Goal: Information Seeking & Learning: Check status

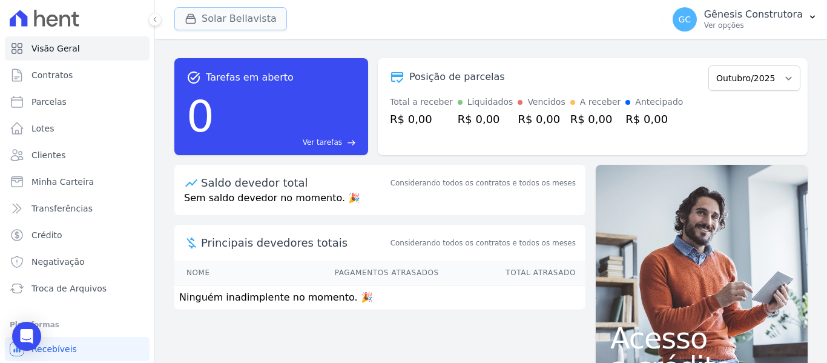
click at [251, 28] on button "Solar Bellavista" at bounding box center [230, 18] width 113 height 23
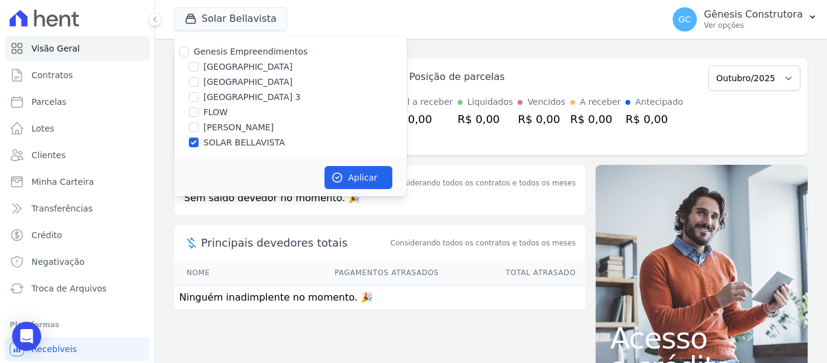
click at [222, 103] on label "[GEOGRAPHIC_DATA] 3" at bounding box center [251, 97] width 97 height 13
click at [199, 102] on input "[GEOGRAPHIC_DATA] 3" at bounding box center [194, 97] width 10 height 10
checkbox input "true"
click at [205, 137] on label "SOLAR BELLAVISTA" at bounding box center [243, 142] width 81 height 13
click at [199, 137] on input "SOLAR BELLAVISTA" at bounding box center [194, 142] width 10 height 10
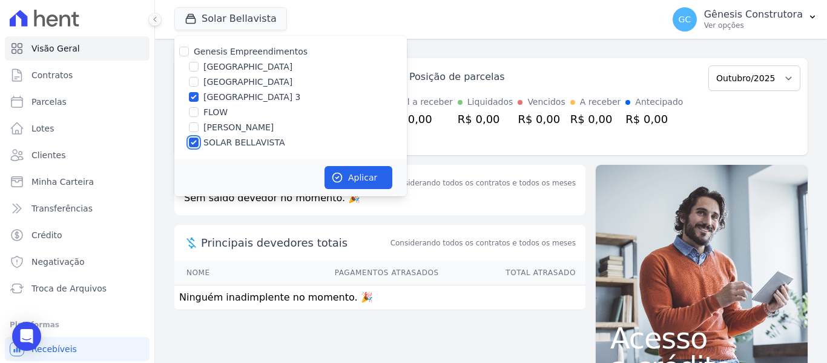
checkbox input "false"
click at [340, 176] on icon "button" at bounding box center [337, 177] width 12 height 12
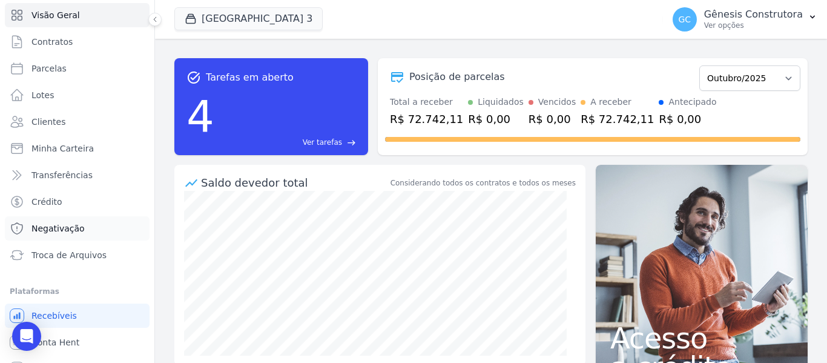
scroll to position [51, 0]
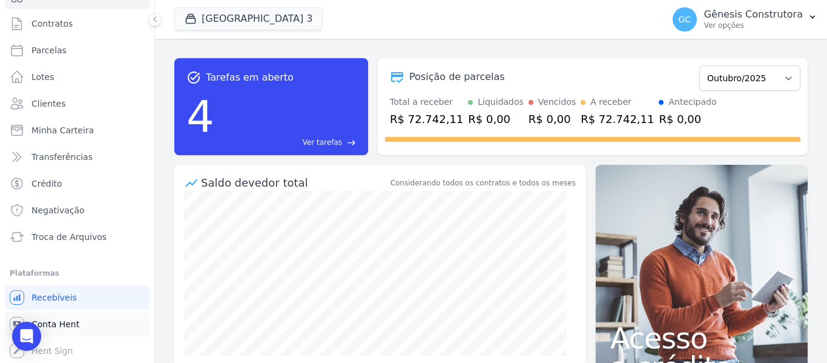
click at [109, 317] on link "Conta Hent" at bounding box center [77, 324] width 145 height 24
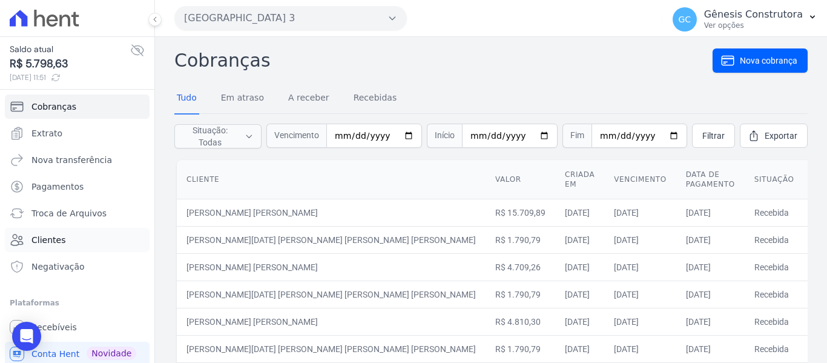
click at [81, 243] on link "Clientes" at bounding box center [77, 240] width 145 height 24
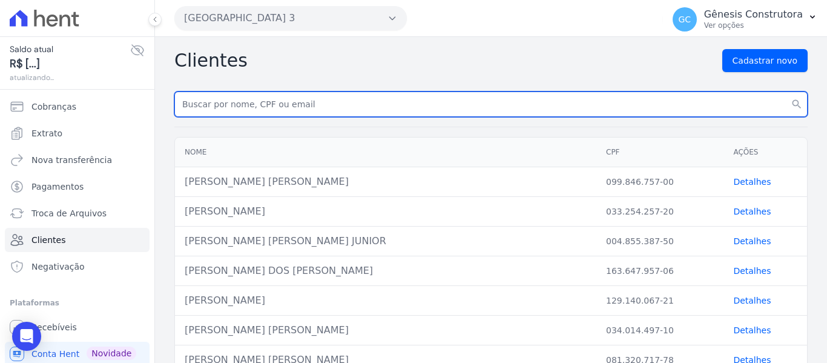
click at [301, 105] on input "text" at bounding box center [490, 103] width 633 height 25
paste input "[PERSON_NAME] [PERSON_NAME]"
type input "[PERSON_NAME] [PERSON_NAME]"
click at [786, 91] on button "search" at bounding box center [797, 103] width 22 height 25
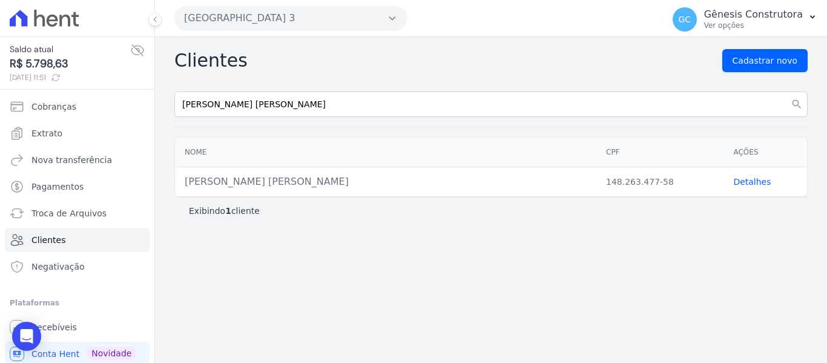
click at [737, 180] on link "Detalhes" at bounding box center [752, 182] width 38 height 10
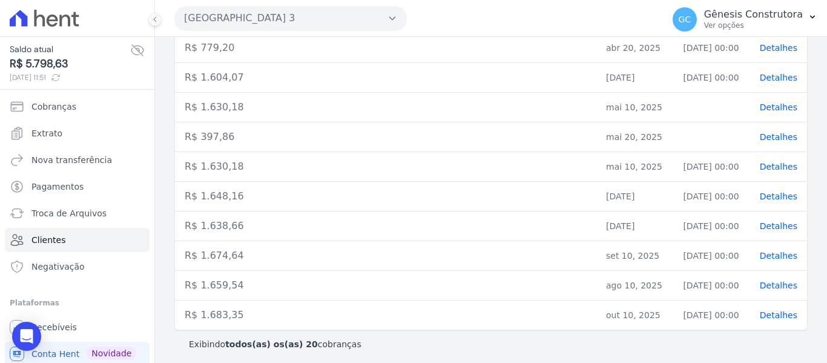
scroll to position [516, 0]
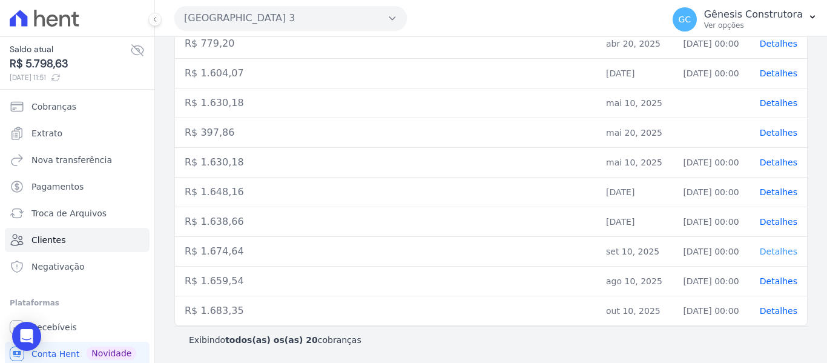
click at [773, 251] on span "Detalhes" at bounding box center [779, 251] width 38 height 10
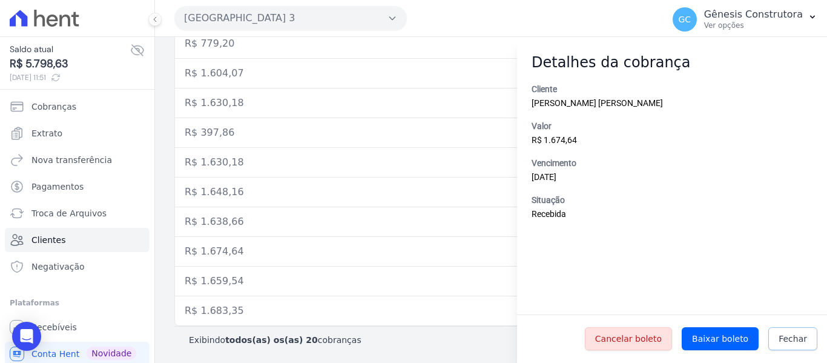
click at [811, 334] on link "Fechar" at bounding box center [792, 338] width 49 height 23
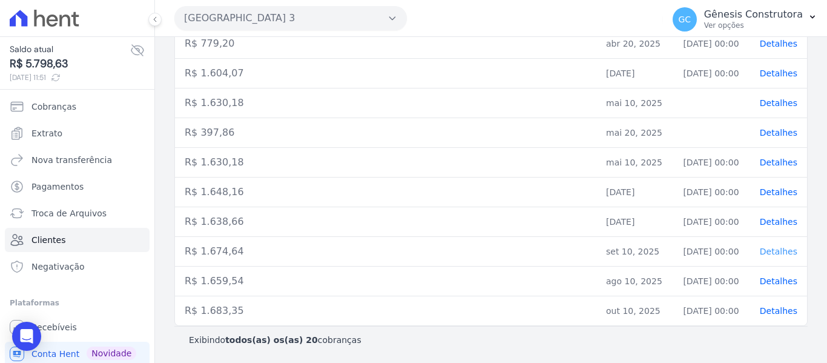
click at [783, 251] on span "Detalhes" at bounding box center [779, 251] width 38 height 10
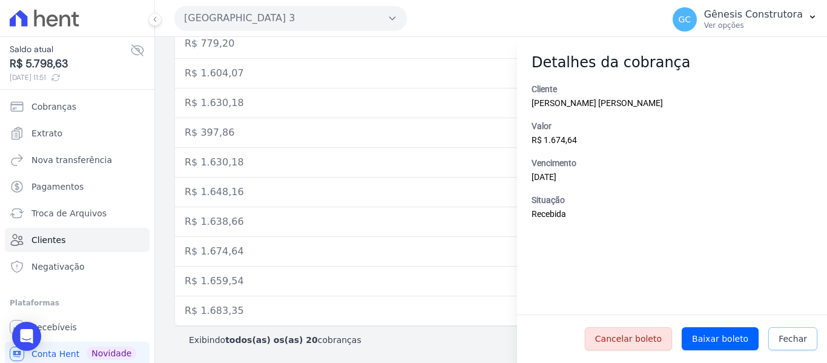
click at [806, 338] on span "Fechar" at bounding box center [792, 338] width 28 height 12
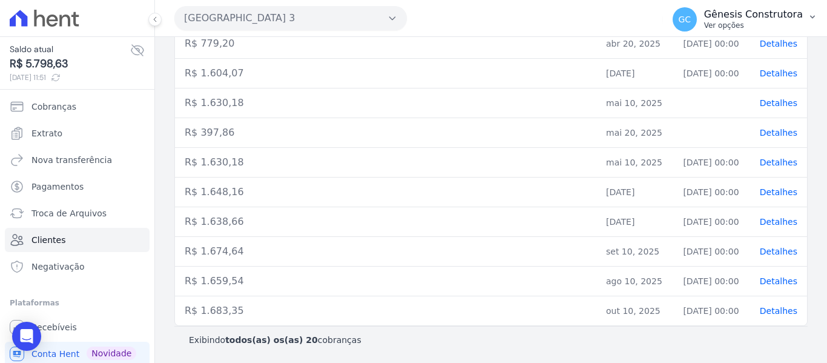
click at [691, 24] on span "GC" at bounding box center [684, 19] width 13 height 8
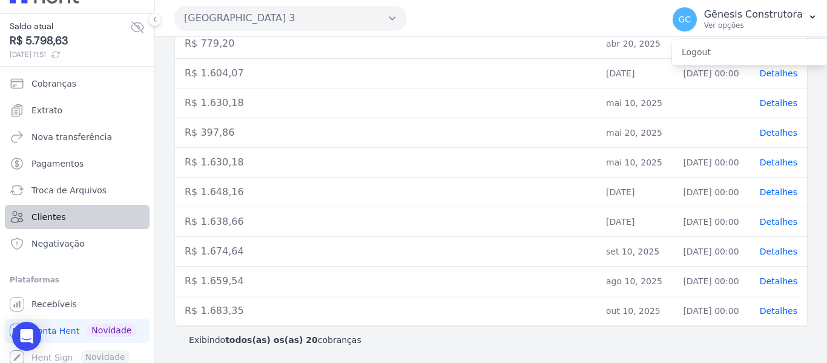
scroll to position [30, 0]
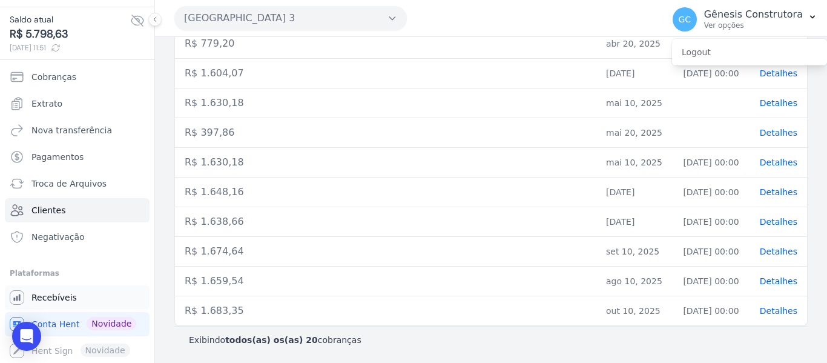
click at [82, 291] on link "Recebíveis" at bounding box center [77, 297] width 145 height 24
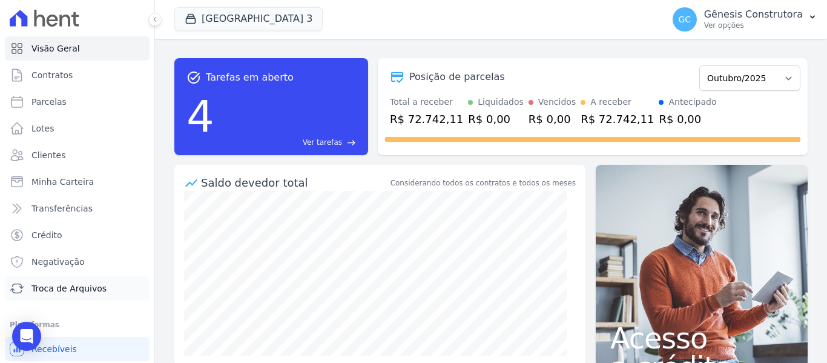
scroll to position [51, 0]
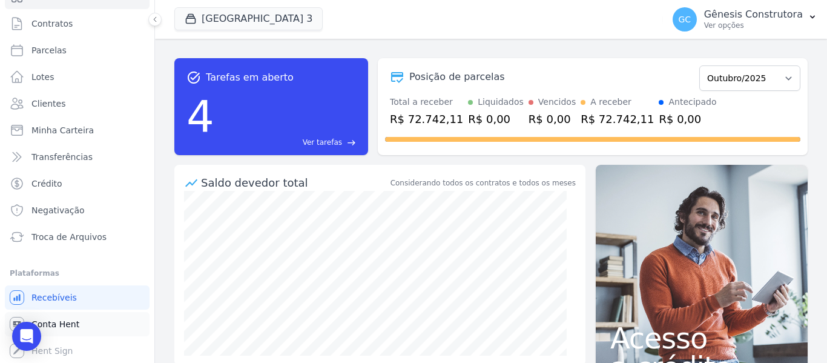
click at [91, 324] on link "Conta Hent" at bounding box center [77, 324] width 145 height 24
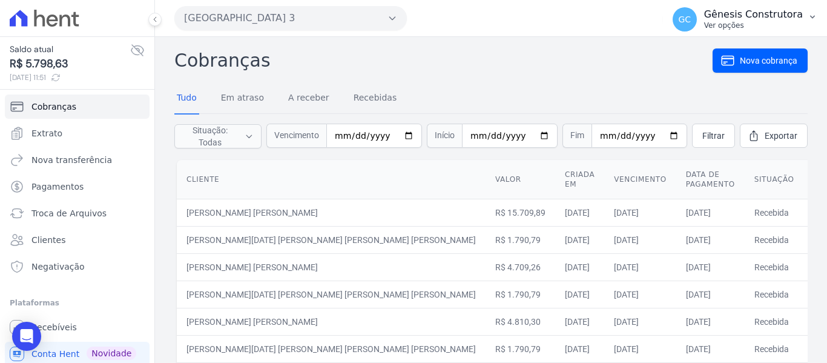
click at [763, 15] on p "Gênesis Construtora" at bounding box center [753, 14] width 99 height 12
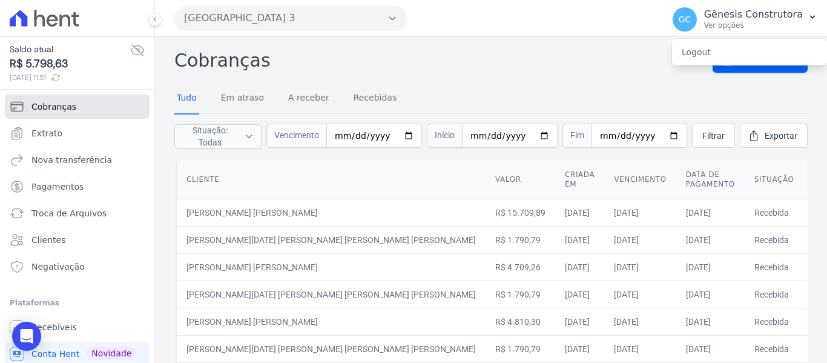
click at [53, 109] on span "Cobranças" at bounding box center [53, 106] width 45 height 12
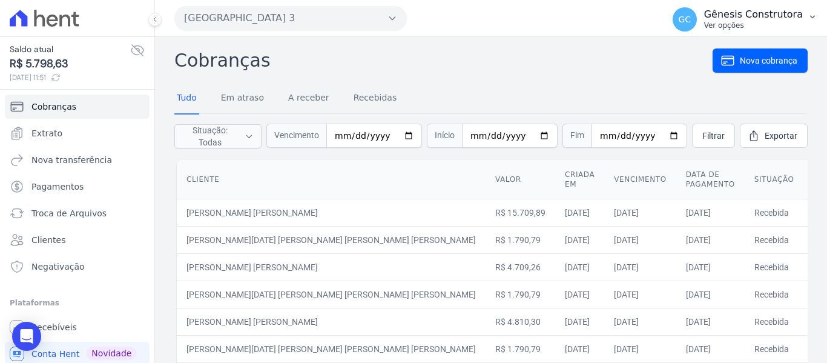
click at [727, 13] on p "Gênesis Construtora" at bounding box center [753, 14] width 99 height 12
click at [35, 29] on div at bounding box center [77, 18] width 145 height 36
click at [216, 28] on button "[GEOGRAPHIC_DATA] 3" at bounding box center [290, 18] width 232 height 24
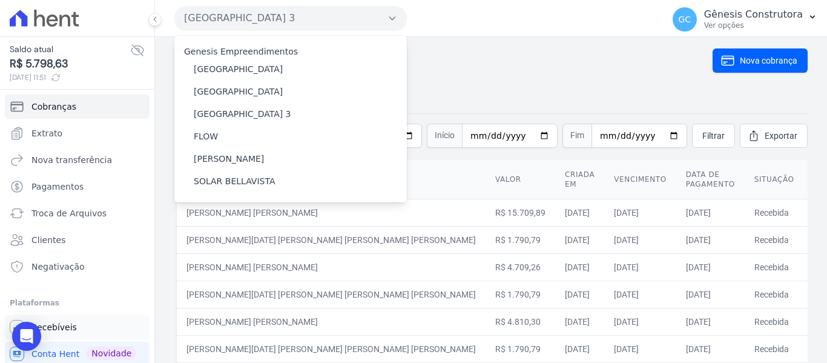
click at [73, 323] on link "Recebíveis" at bounding box center [77, 327] width 145 height 24
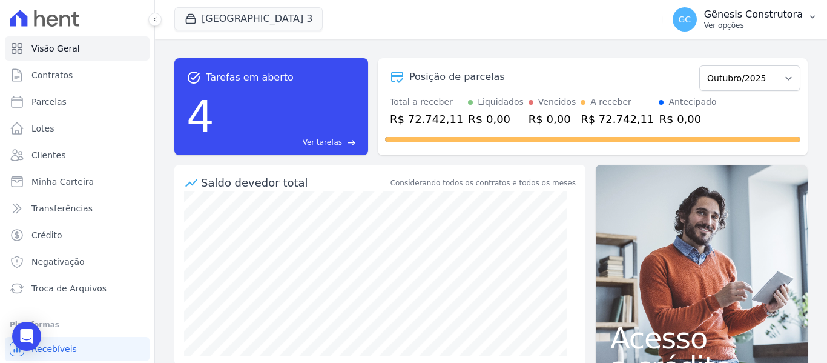
click at [766, 28] on p "Ver opções" at bounding box center [753, 26] width 99 height 10
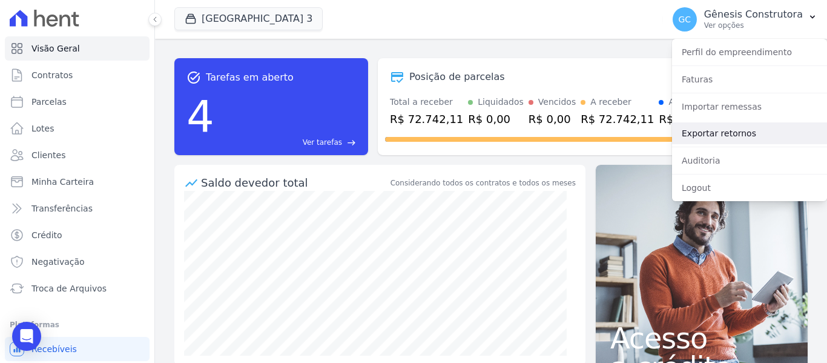
click at [724, 134] on link "Exportar retornos" at bounding box center [749, 133] width 155 height 22
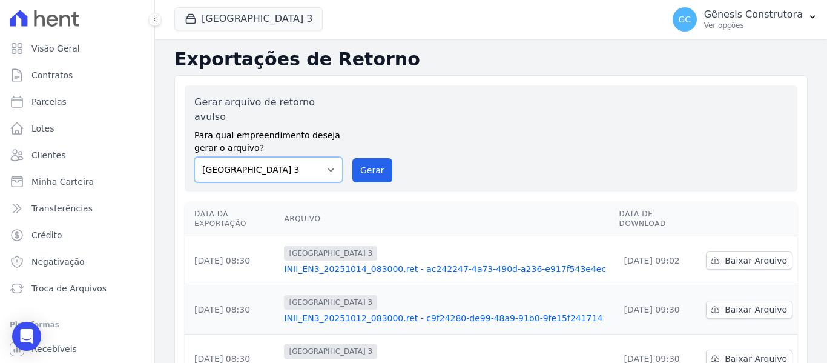
click at [317, 157] on select "[GEOGRAPHIC_DATA] [PERSON_NAME][GEOGRAPHIC_DATA] SOLAR [GEOGRAPHIC_DATA]" at bounding box center [268, 169] width 148 height 25
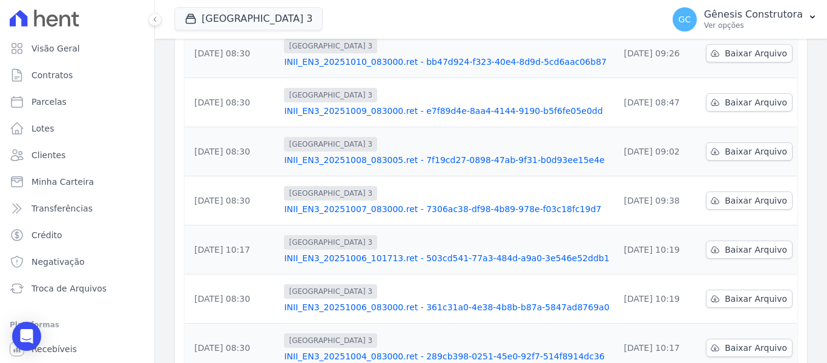
scroll to position [403, 0]
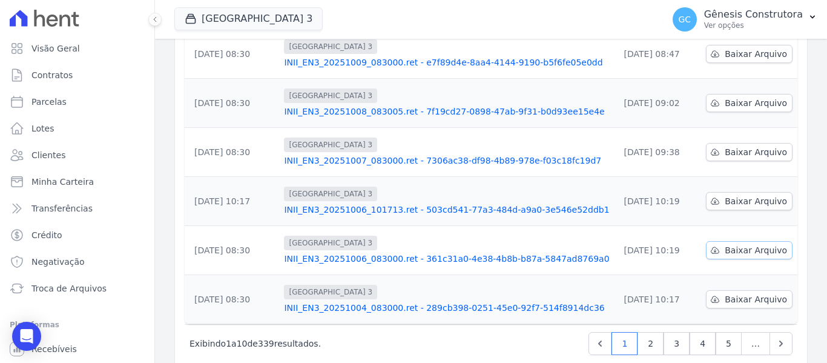
click at [750, 244] on span "Baixar Arquivo" at bounding box center [756, 250] width 62 height 12
click at [747, 195] on span "Baixar Arquivo" at bounding box center [756, 201] width 62 height 12
click at [742, 146] on span "Baixar Arquivo" at bounding box center [756, 152] width 62 height 12
click at [715, 332] on link "5" at bounding box center [728, 343] width 26 height 23
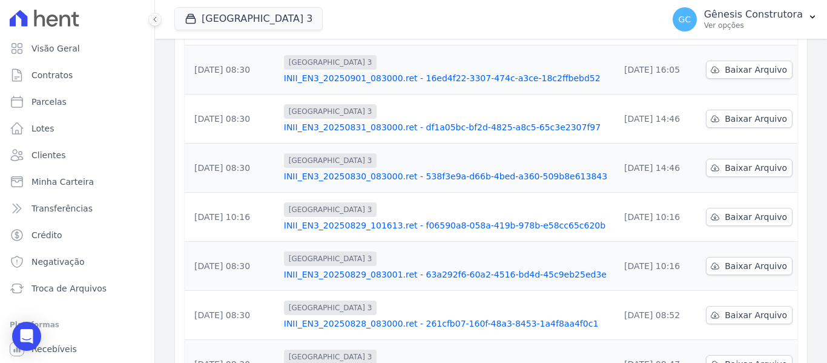
scroll to position [403, 0]
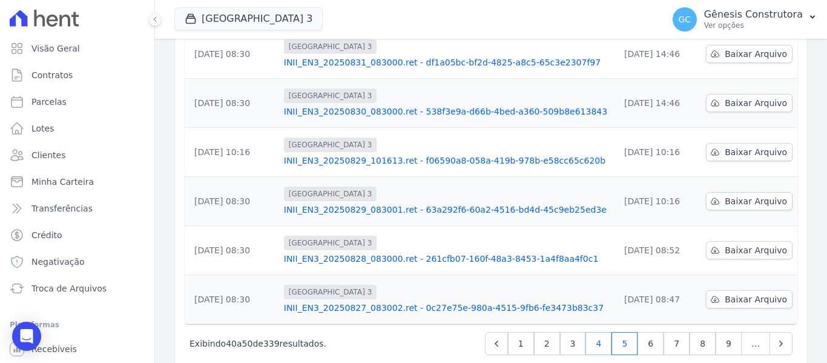
click at [592, 332] on link "4" at bounding box center [598, 343] width 26 height 23
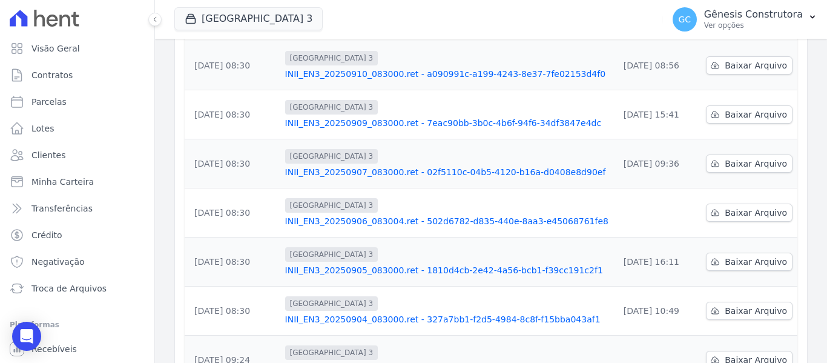
scroll to position [281, 0]
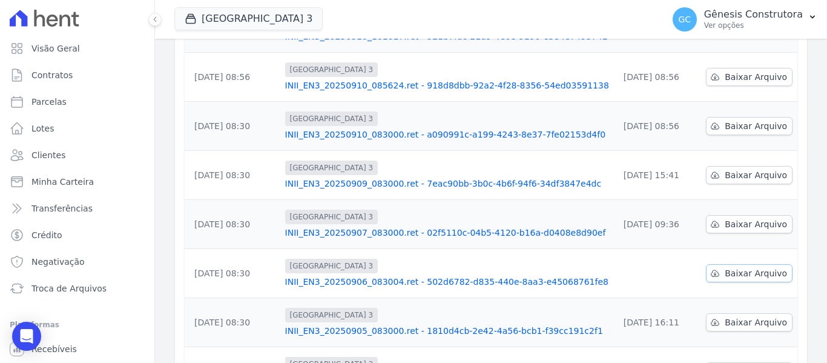
click at [762, 267] on span "Baixar Arquivo" at bounding box center [756, 273] width 62 height 12
click at [51, 276] on link "Troca de Arquivos" at bounding box center [77, 288] width 145 height 24
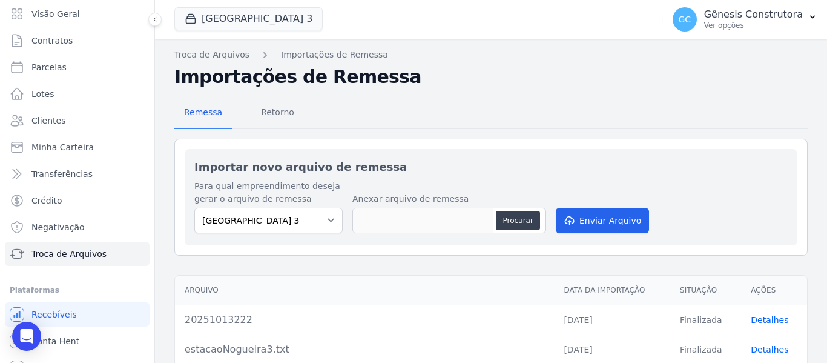
scroll to position [51, 0]
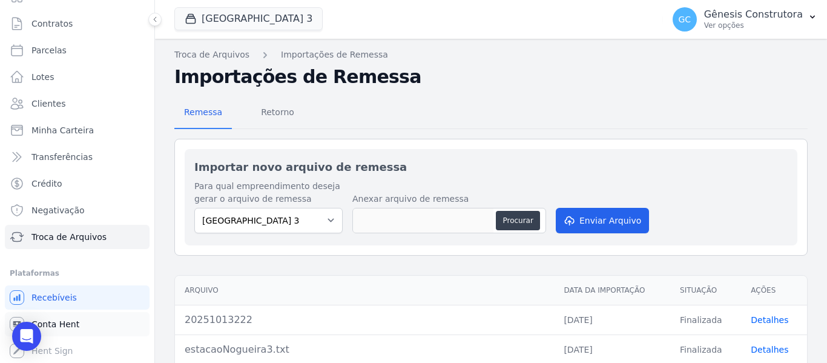
click at [71, 333] on link "Conta Hent" at bounding box center [77, 324] width 145 height 24
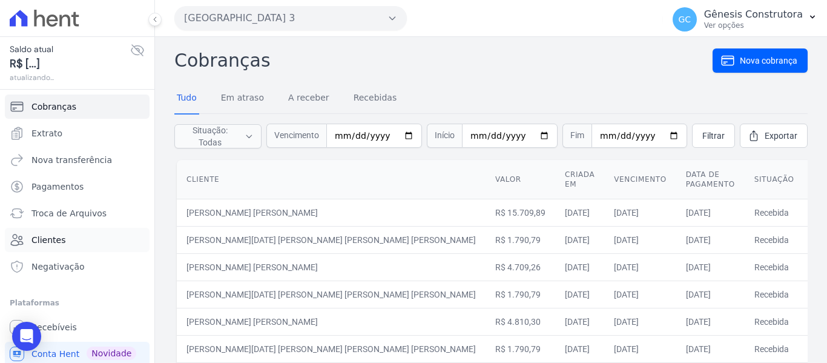
click at [88, 240] on link "Clientes" at bounding box center [77, 240] width 145 height 24
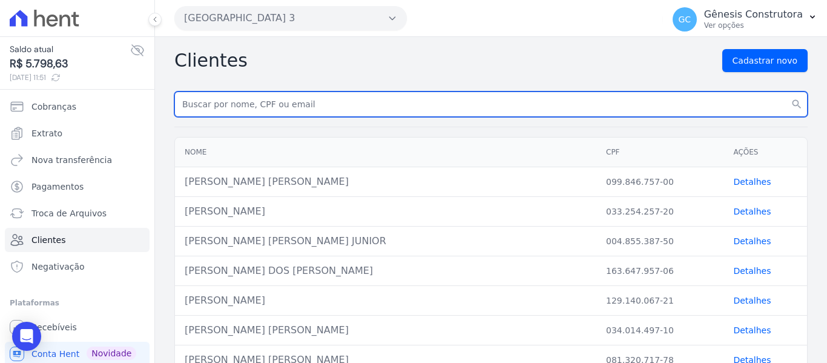
click at [300, 99] on input "text" at bounding box center [490, 103] width 633 height 25
paste input "10964"
type input "10964"
drag, startPoint x: 278, startPoint y: 105, endPoint x: 136, endPoint y: 123, distance: 143.3
click at [136, 122] on div "Saldo atual R$ 5.798,63 [DATE] 11:51 Cobranças Extrato Nova transferência Pagam…" at bounding box center [413, 181] width 827 height 363
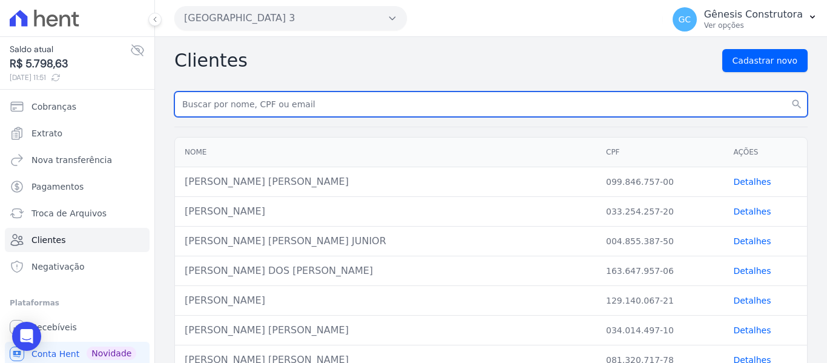
paste input "[PERSON_NAME] [PERSON_NAME]"
type input "[PERSON_NAME] [PERSON_NAME]"
click at [786, 91] on button "search" at bounding box center [797, 103] width 22 height 25
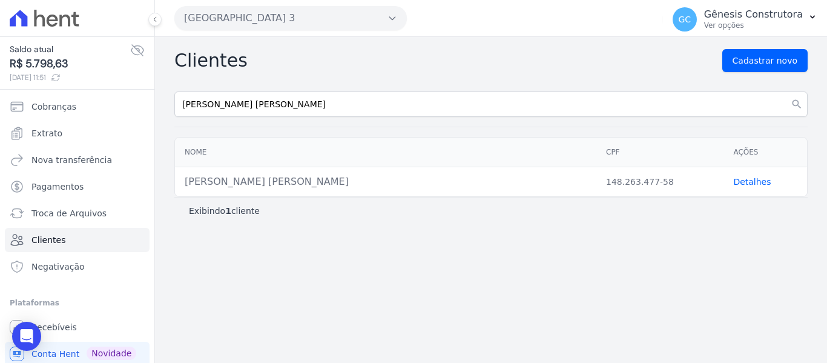
click at [736, 182] on link "Detalhes" at bounding box center [752, 182] width 38 height 10
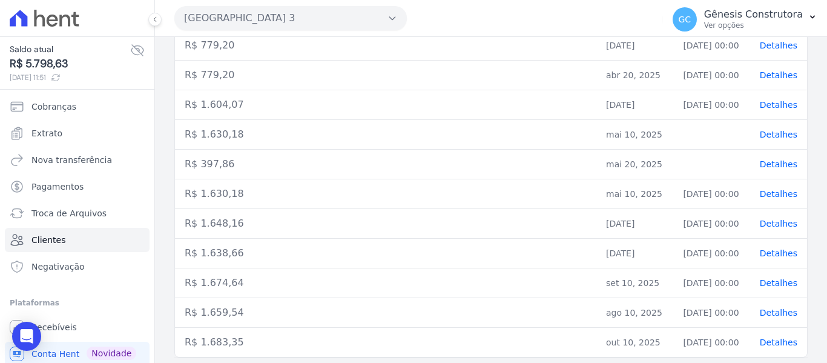
scroll to position [516, 0]
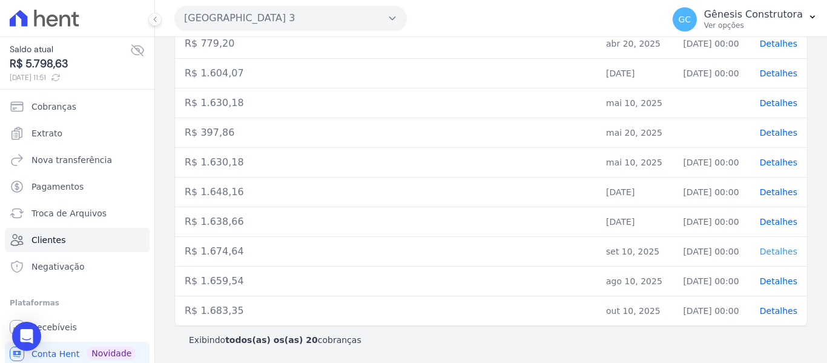
click at [781, 251] on span "Detalhes" at bounding box center [779, 251] width 38 height 10
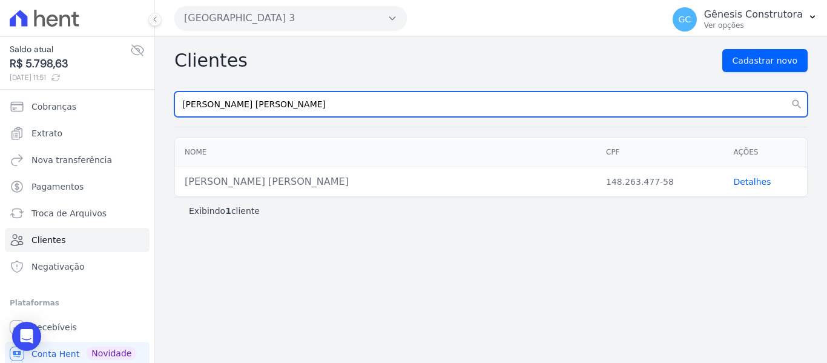
drag, startPoint x: 330, startPoint y: 108, endPoint x: 161, endPoint y: 103, distance: 169.0
click at [161, 103] on div "Clientes Cadastrar novo [PERSON_NAME] [PERSON_NAME] search Nome CPF Ações [PERS…" at bounding box center [491, 200] width 672 height 326
paste input "[PERSON_NAME]"
type input "[PERSON_NAME] [GEOGRAPHIC_DATA]"
click at [786, 91] on button "search" at bounding box center [797, 103] width 22 height 25
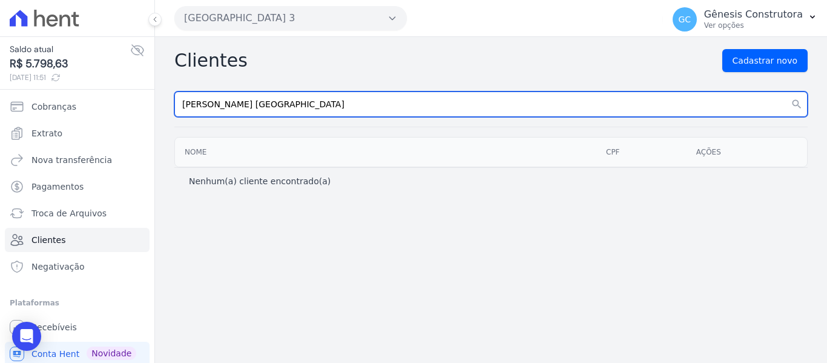
drag, startPoint x: 320, startPoint y: 101, endPoint x: 222, endPoint y: 113, distance: 98.2
click at [318, 101] on input "[PERSON_NAME] [GEOGRAPHIC_DATA]" at bounding box center [490, 103] width 633 height 25
click at [217, 108] on input "[PERSON_NAME] [GEOGRAPHIC_DATA]" at bounding box center [490, 103] width 633 height 25
type input "[PERSON_NAME] [GEOGRAPHIC_DATA]"
click at [786, 91] on button "search" at bounding box center [797, 103] width 22 height 25
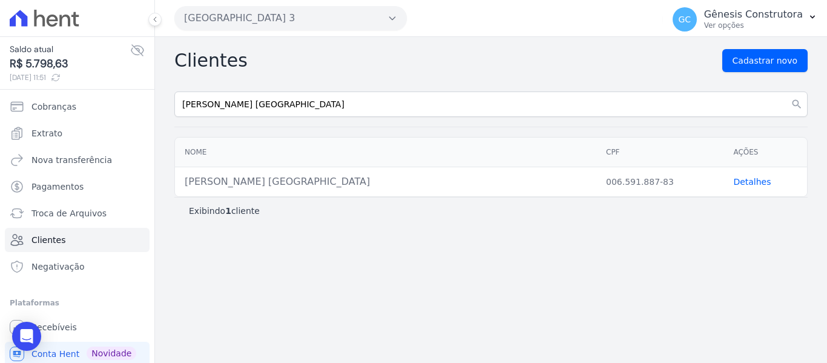
click at [762, 177] on link "Detalhes" at bounding box center [752, 182] width 38 height 10
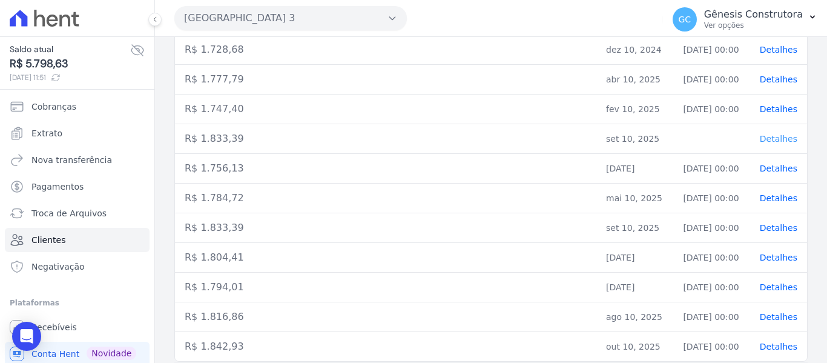
scroll to position [303, 0]
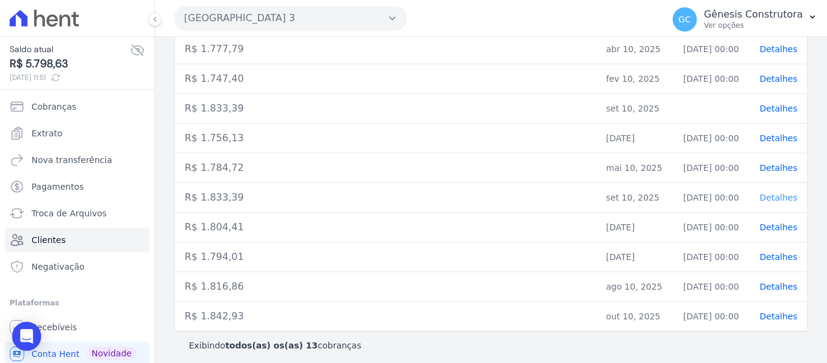
click at [775, 200] on span "Detalhes" at bounding box center [779, 197] width 38 height 10
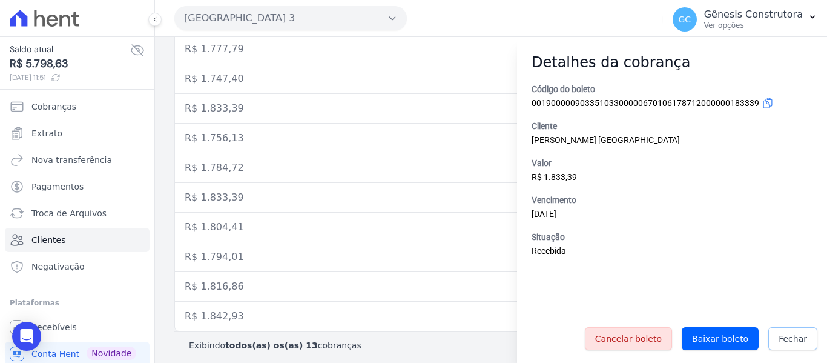
click at [792, 332] on link "Fechar" at bounding box center [792, 338] width 49 height 23
